Goal: Task Accomplishment & Management: Use online tool/utility

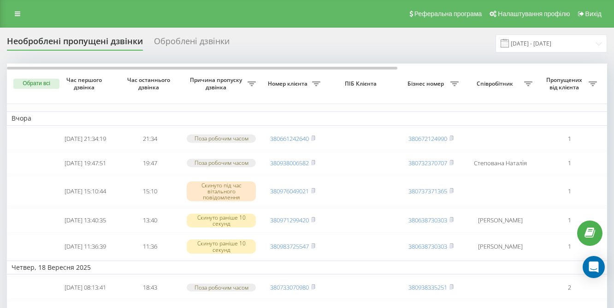
click at [257, 275] on td "Четвер, 18 Вересня 2025" at bounding box center [468, 268] width 922 height 14
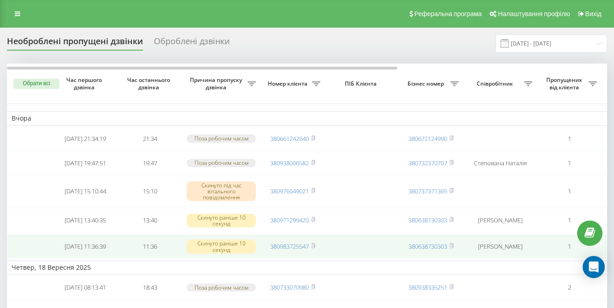
click at [305, 259] on td "380983725547" at bounding box center [292, 247] width 65 height 24
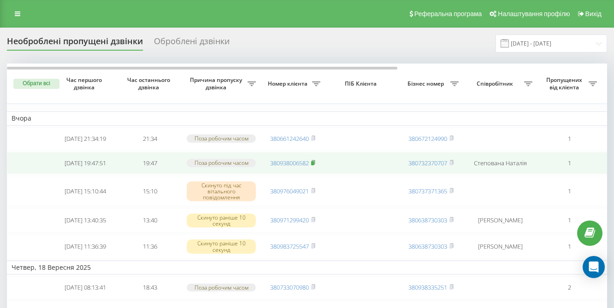
click at [315, 165] on icon at bounding box center [313, 163] width 4 height 6
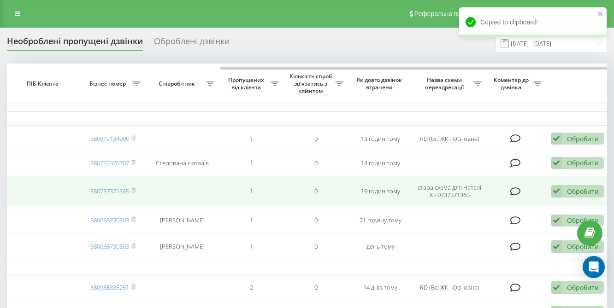
scroll to position [0, 322]
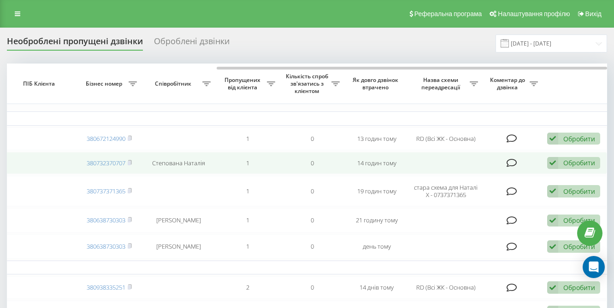
click at [584, 167] on div "Обробити" at bounding box center [579, 163] width 32 height 9
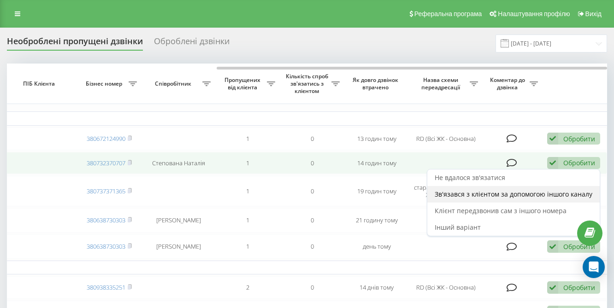
click at [553, 194] on div "Зв'язався з клієнтом за допомогою іншого каналу" at bounding box center [513, 194] width 172 height 17
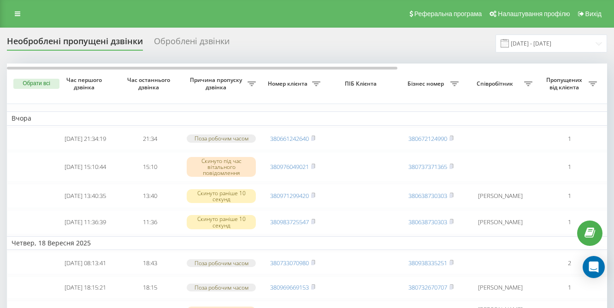
click at [430, 248] on td "Четвер, 18 Вересня 2025" at bounding box center [468, 243] width 922 height 14
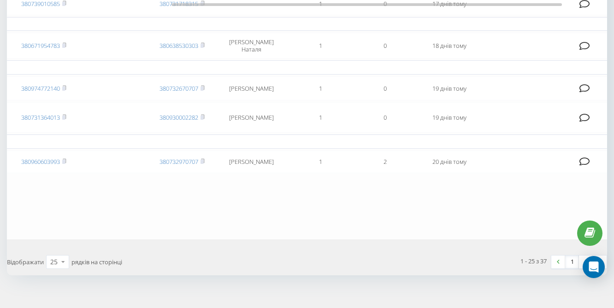
scroll to position [860, 0]
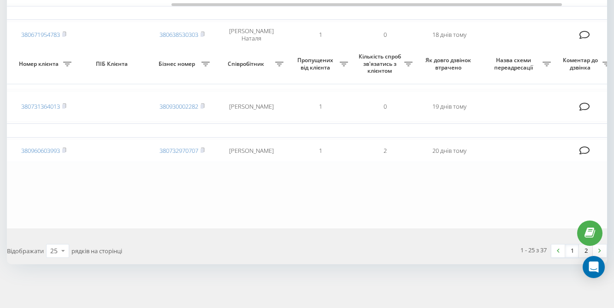
click at [584, 253] on link "2" at bounding box center [586, 251] width 14 height 13
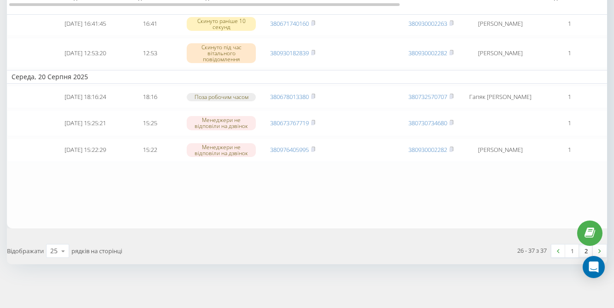
scroll to position [405, 0]
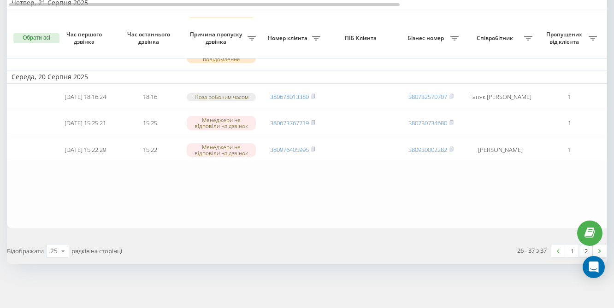
click at [569, 248] on link "1" at bounding box center [572, 251] width 14 height 13
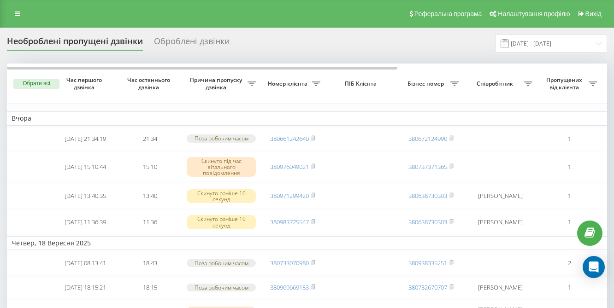
click at [397, 245] on td "Четвер, 18 Вересня 2025" at bounding box center [468, 243] width 922 height 14
click at [392, 248] on td "Четвер, 18 Вересня 2025" at bounding box center [468, 243] width 922 height 14
